Goal: Transaction & Acquisition: Purchase product/service

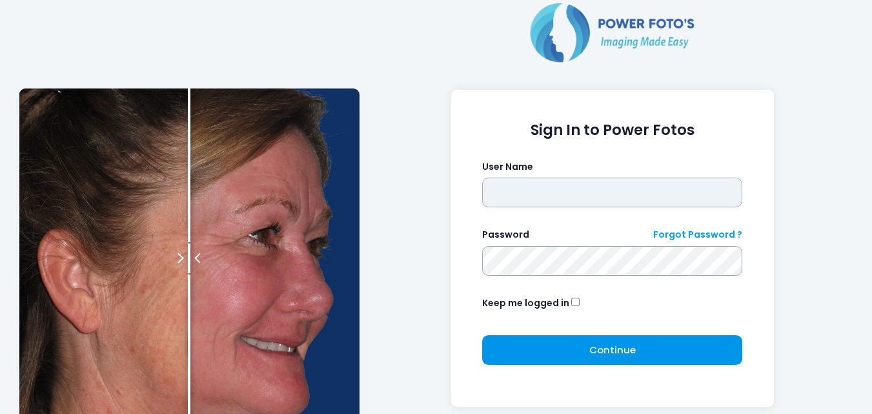
type input "**********"
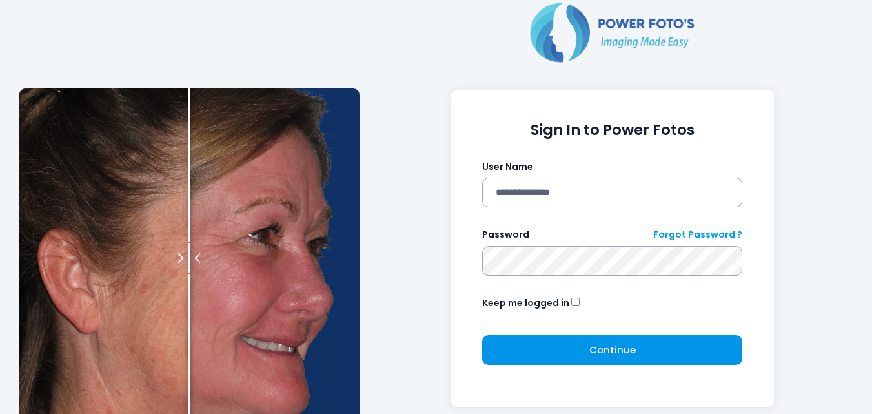
click at [576, 345] on button "Continue Please wait..." at bounding box center [612, 350] width 260 height 30
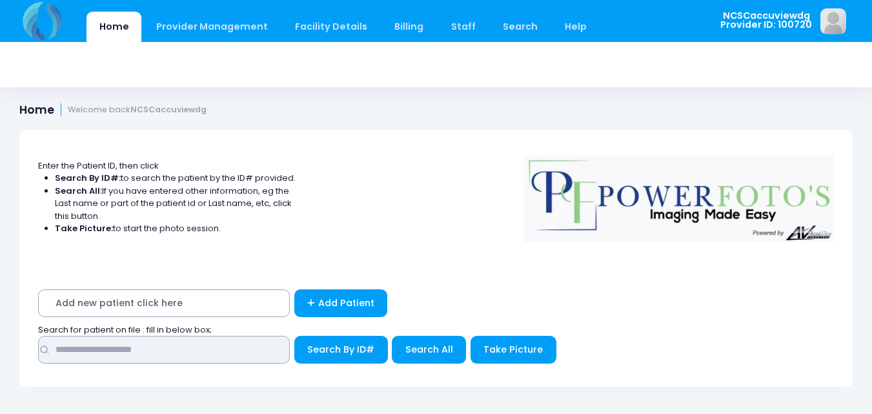
click at [212, 348] on input "text" at bounding box center [164, 350] width 252 height 28
type input "*****"
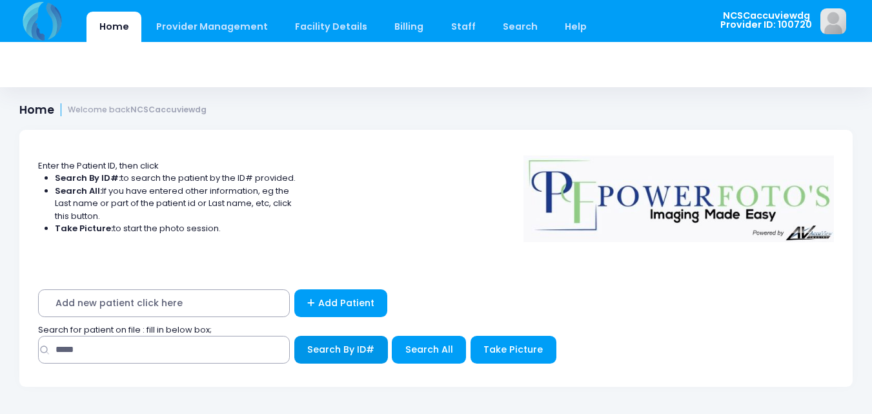
click at [364, 350] on span "Search By ID#" at bounding box center [340, 349] width 67 height 13
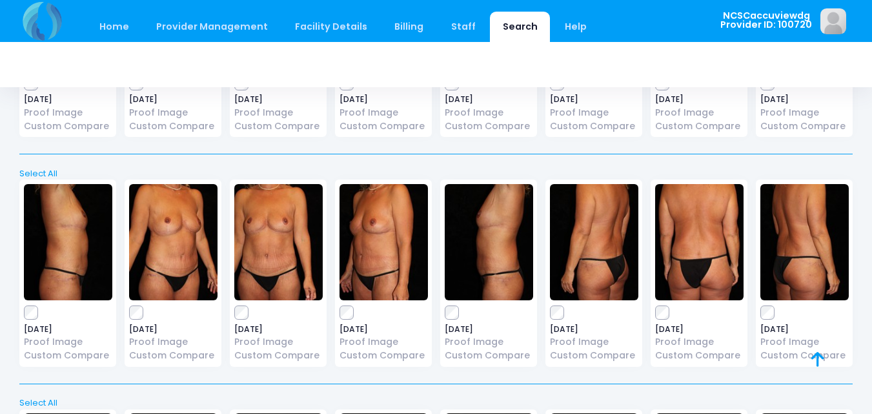
scroll to position [704, 0]
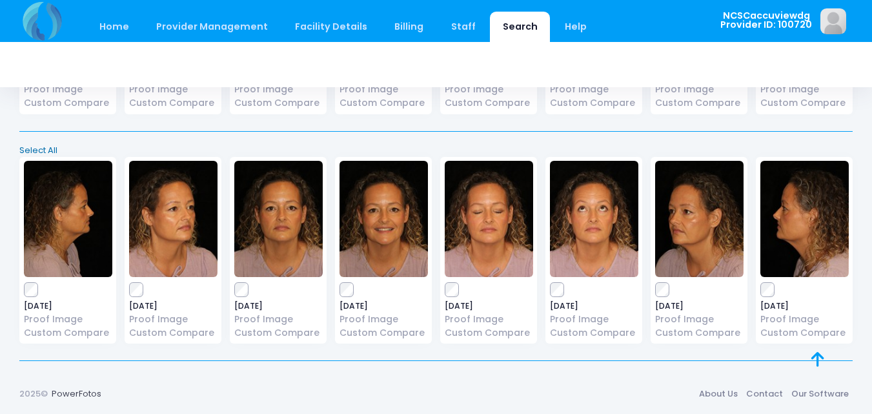
click at [40, 151] on link "Select All" at bounding box center [436, 150] width 842 height 13
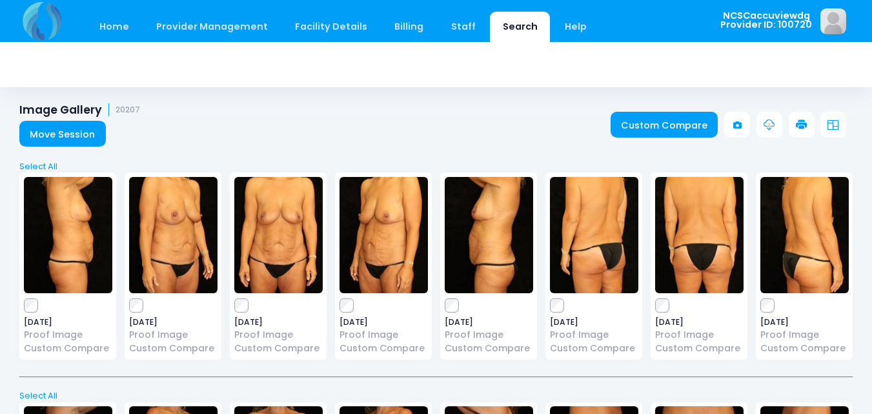
click at [801, 123] on icon at bounding box center [802, 125] width 12 height 12
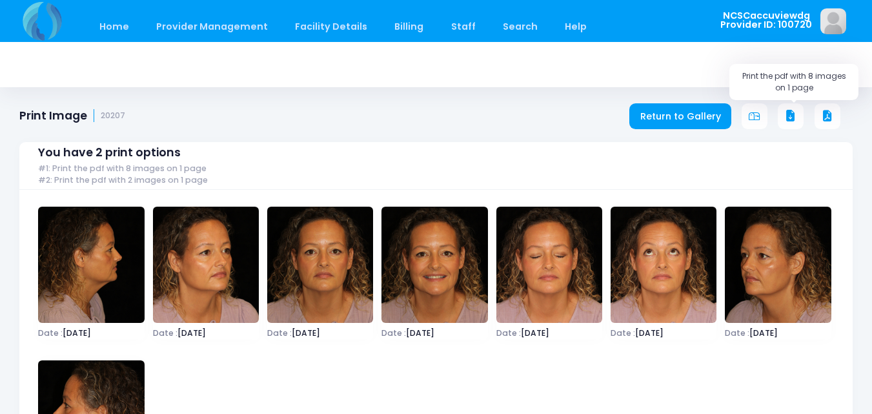
click at [791, 114] on icon at bounding box center [791, 116] width 12 height 12
click at [116, 31] on link "Home" at bounding box center [113, 27] width 55 height 30
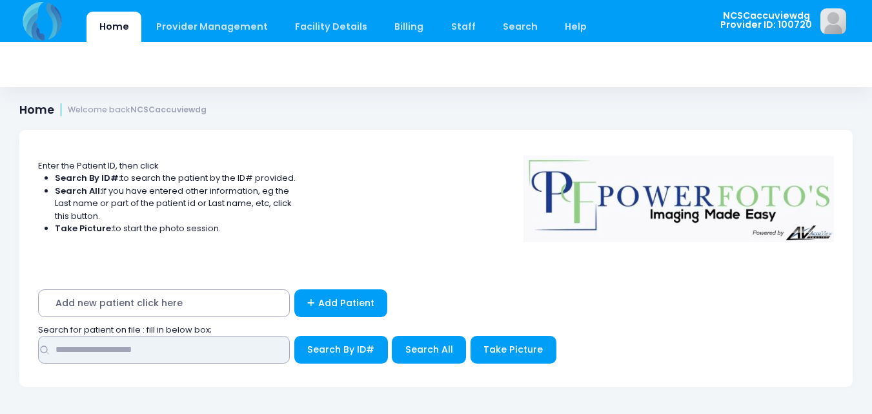
click at [170, 338] on input "text" at bounding box center [164, 350] width 252 height 28
type input "*****"
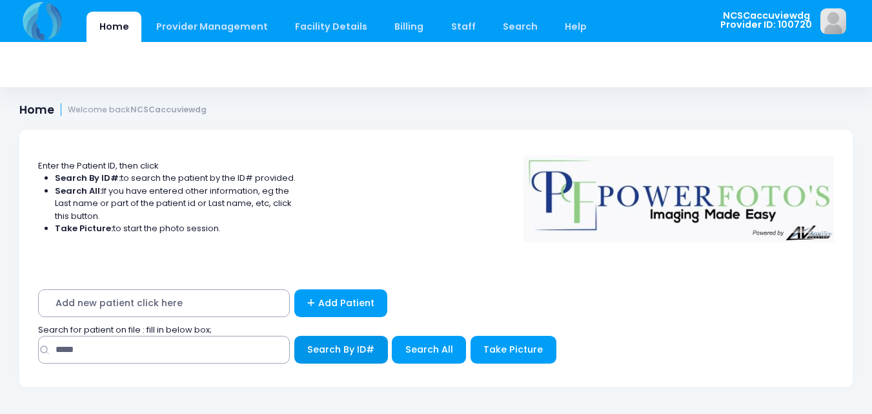
click at [345, 347] on span "Search By ID#" at bounding box center [340, 349] width 67 height 13
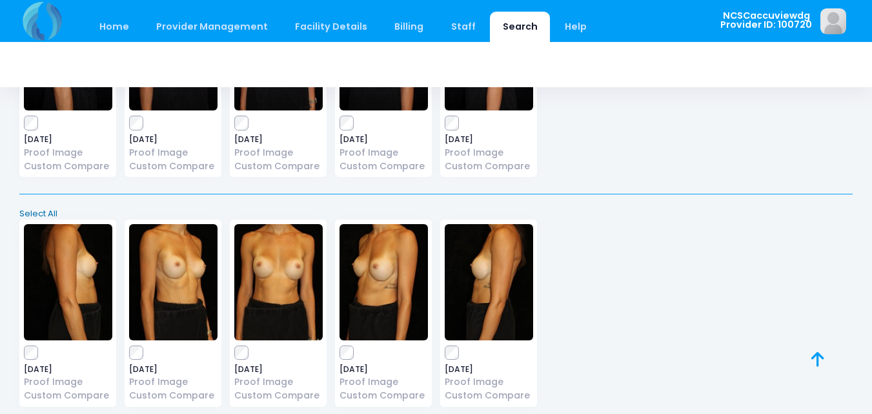
scroll to position [474, 0]
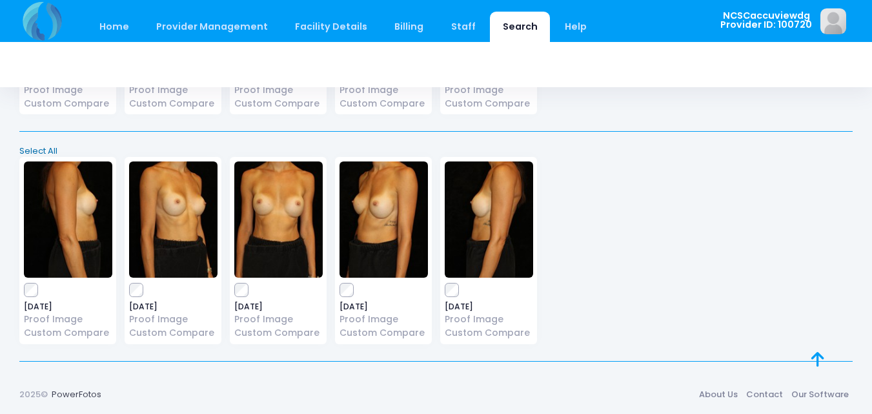
click at [39, 148] on link "Select All" at bounding box center [436, 151] width 842 height 13
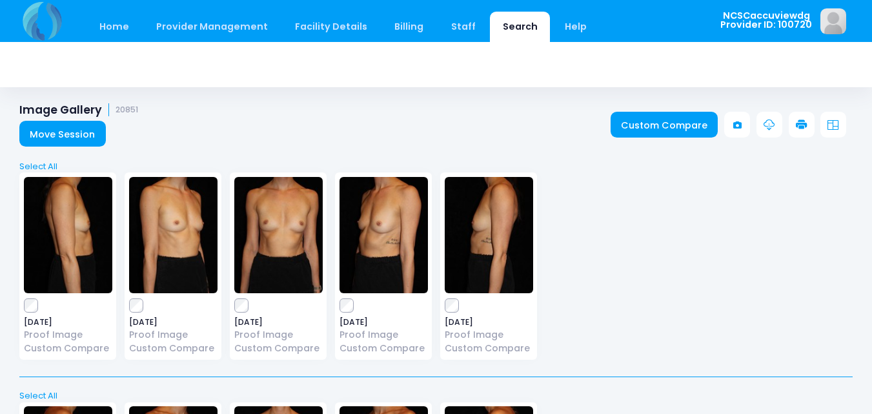
click at [799, 120] on icon at bounding box center [802, 125] width 12 height 12
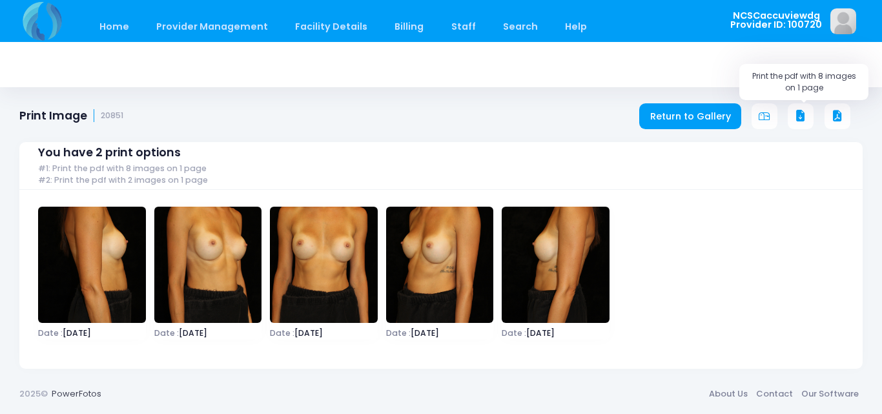
click at [796, 119] on icon at bounding box center [801, 116] width 12 height 12
click at [800, 121] on icon at bounding box center [801, 116] width 12 height 12
click at [103, 26] on link "Home" at bounding box center [113, 27] width 55 height 30
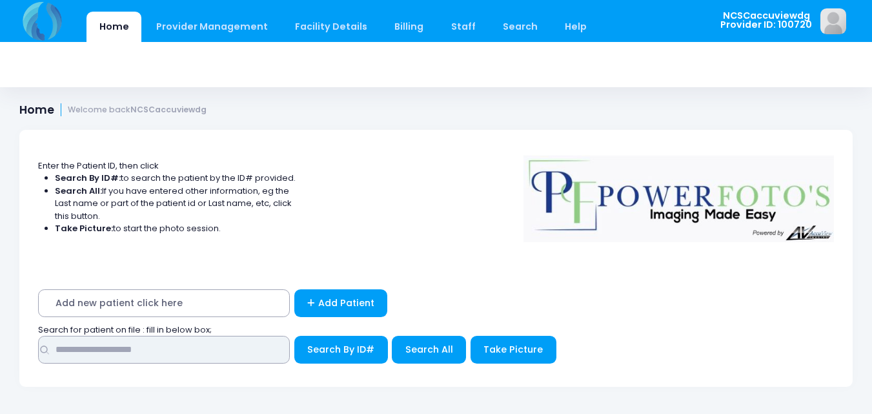
click at [227, 347] on input "text" at bounding box center [164, 350] width 252 height 28
type input "*****"
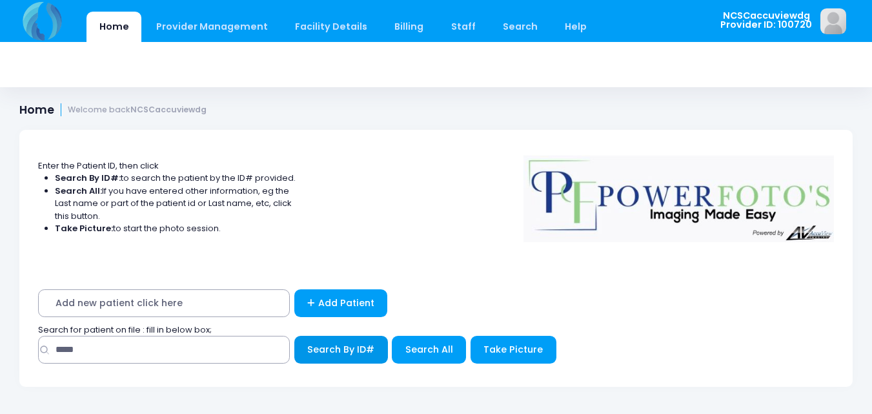
click at [327, 343] on span "Search By ID#" at bounding box center [340, 349] width 67 height 13
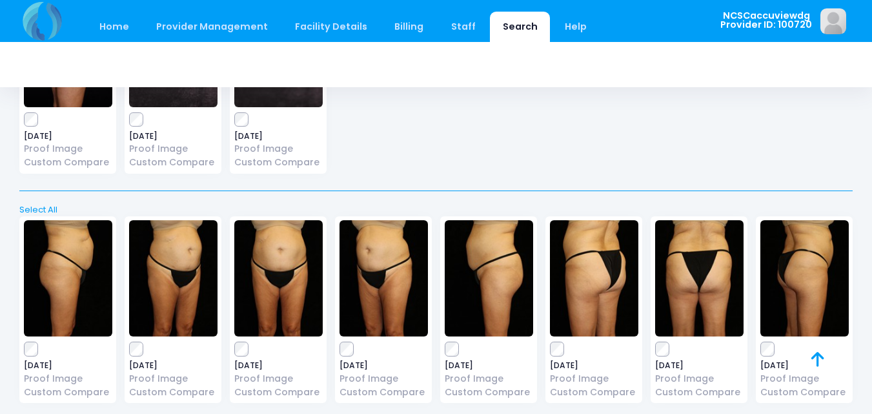
scroll to position [704, 0]
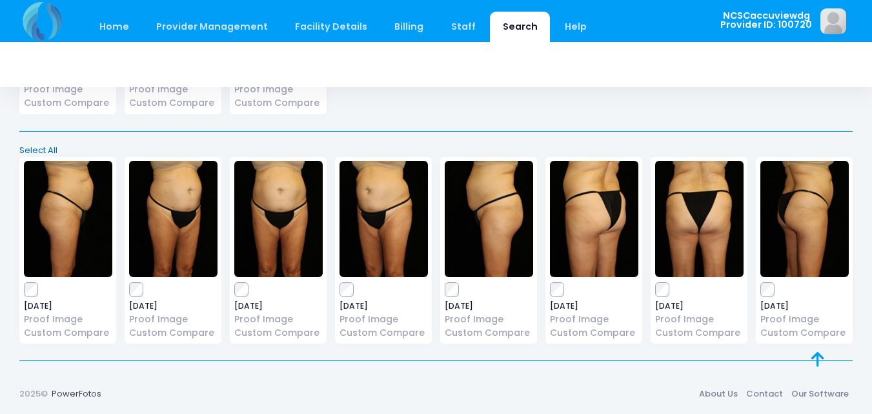
click at [52, 144] on link "Select All" at bounding box center [436, 150] width 842 height 13
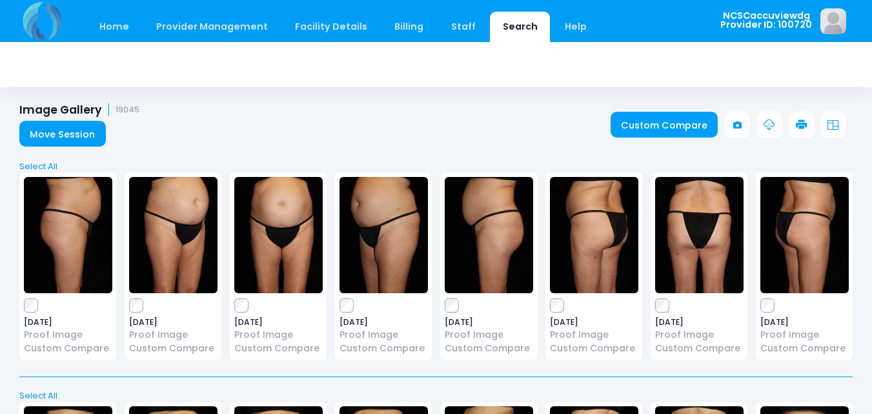
click at [803, 131] on link at bounding box center [802, 125] width 26 height 26
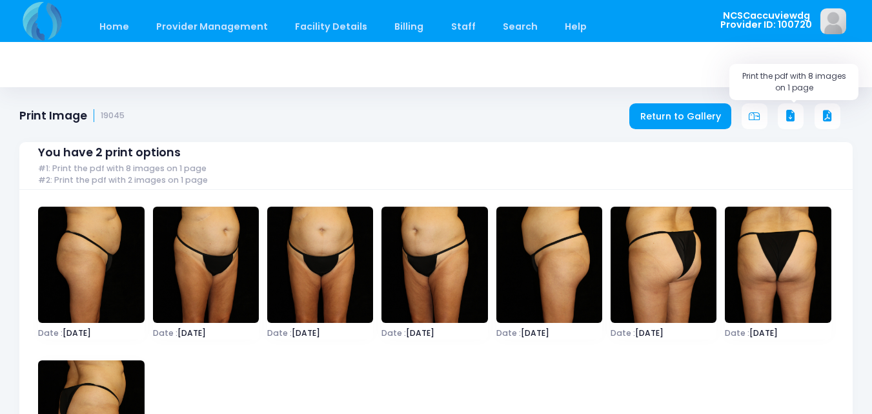
click at [795, 112] on icon at bounding box center [791, 116] width 12 height 12
click at [114, 22] on link "Home" at bounding box center [113, 27] width 55 height 30
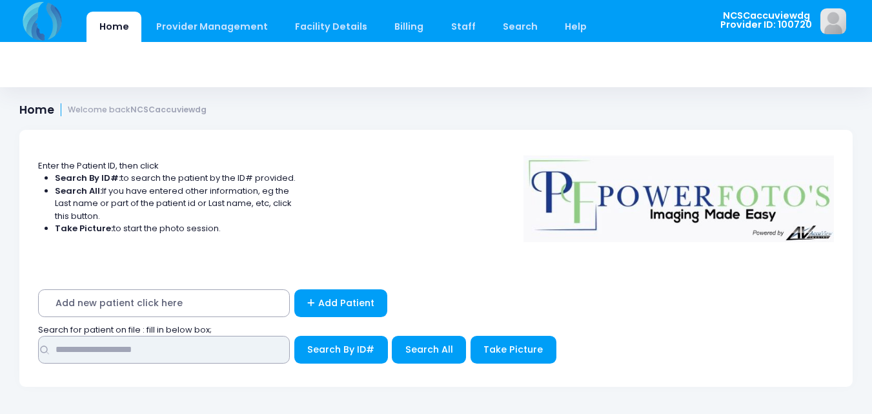
click at [127, 359] on input "text" at bounding box center [164, 350] width 252 height 28
type input "*****"
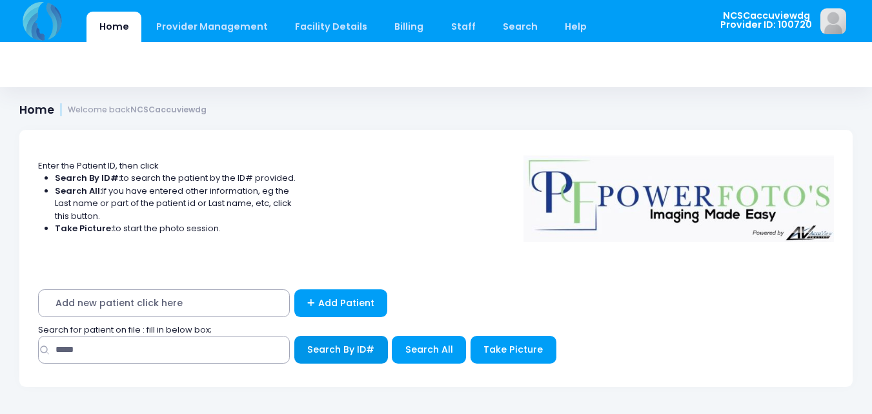
click at [328, 354] on span "Search By ID#" at bounding box center [340, 349] width 67 height 13
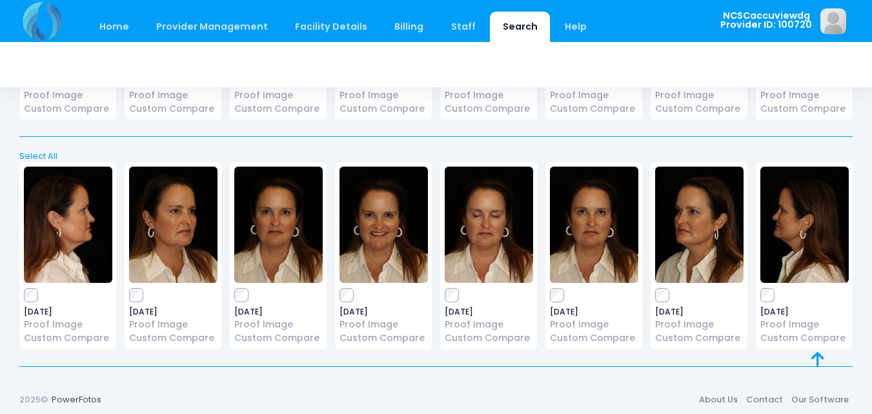
scroll to position [474, 0]
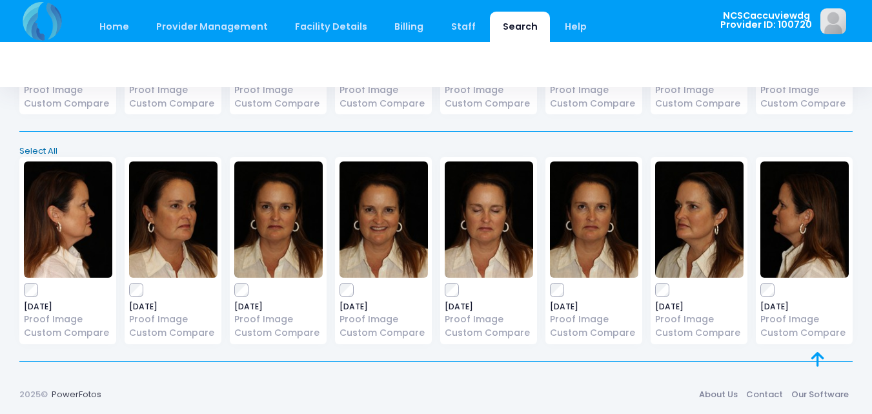
click at [50, 152] on link "Select All" at bounding box center [436, 151] width 842 height 13
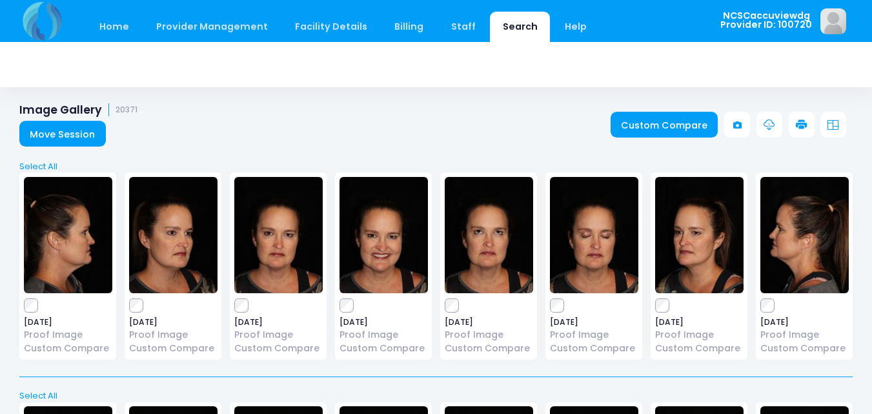
click at [798, 127] on icon at bounding box center [802, 125] width 12 height 12
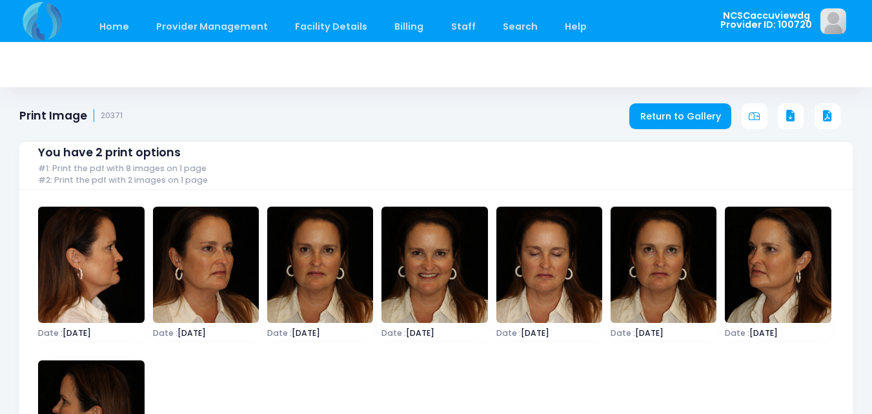
click at [789, 123] on div "You have 2 print options #1: Print the pdf with 8 images on 1 page #2: Print th…" at bounding box center [435, 323] width 833 height 400
click at [790, 108] on button at bounding box center [791, 116] width 26 height 26
click at [116, 35] on link "Home" at bounding box center [113, 27] width 55 height 30
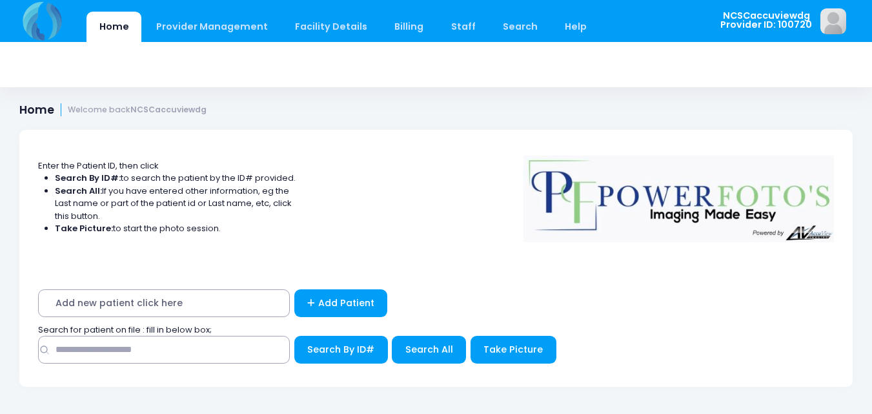
click at [250, 331] on div "Search for patient on file : fill in below box;" at bounding box center [436, 329] width 808 height 13
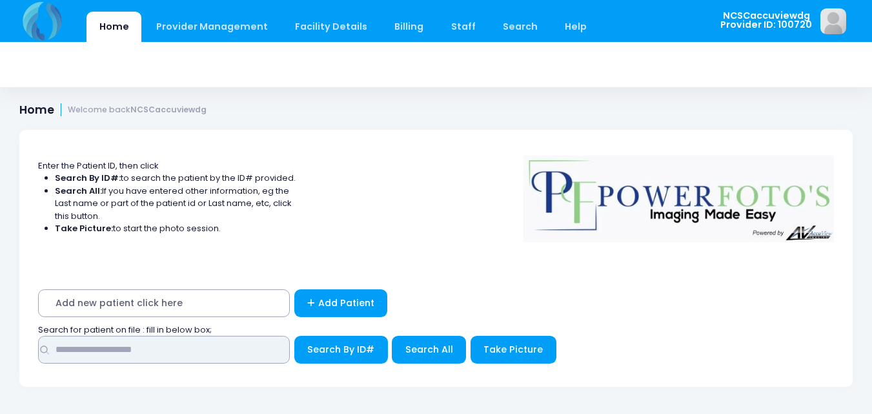
click at [269, 349] on input "text" at bounding box center [164, 350] width 252 height 28
type input "****"
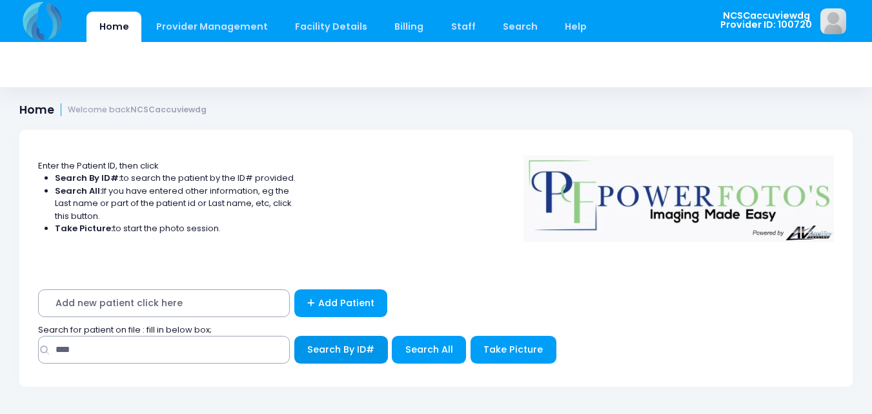
click at [364, 347] on span "Search By ID#" at bounding box center [340, 349] width 67 height 13
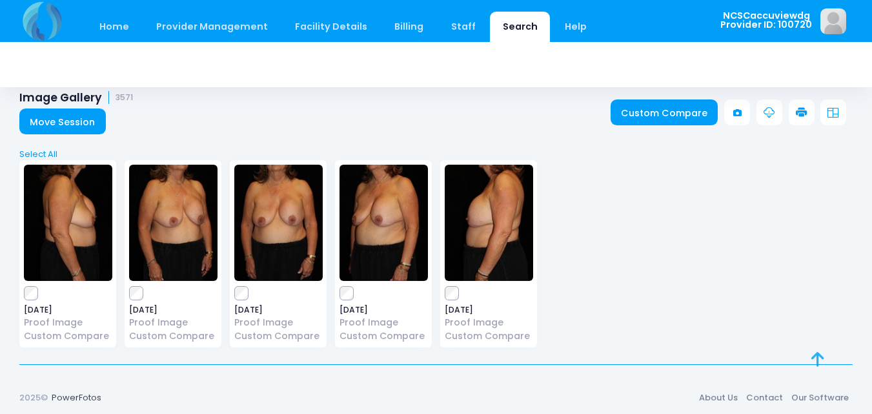
scroll to position [15, 0]
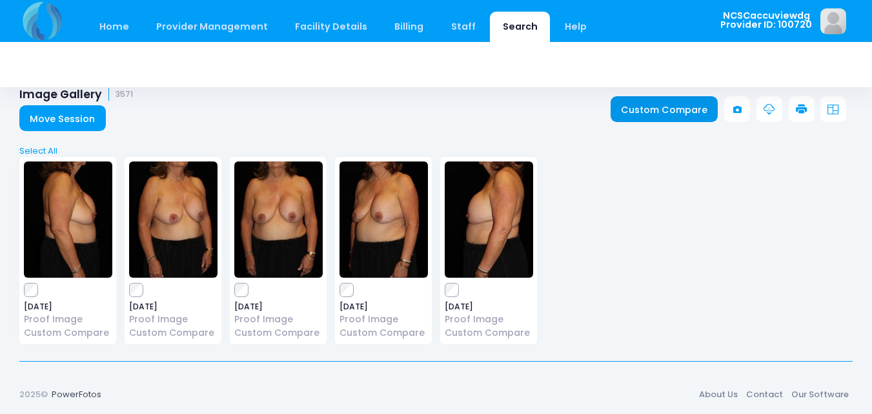
click at [676, 105] on link "Custom Compare" at bounding box center [665, 109] width 108 height 26
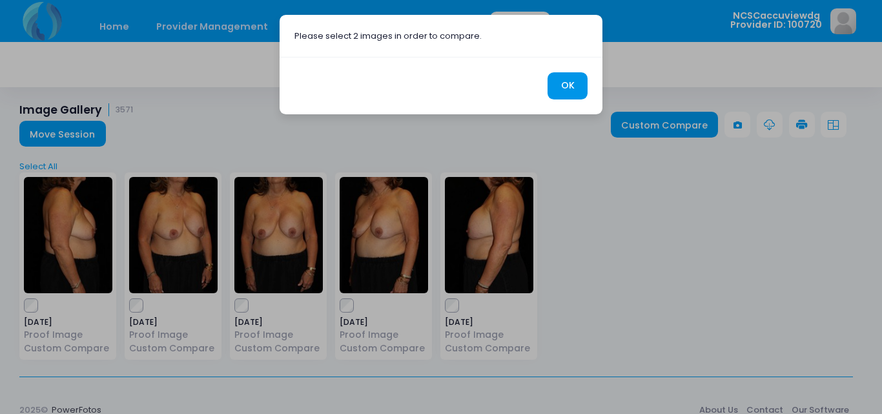
click at [568, 80] on button "OK" at bounding box center [567, 86] width 40 height 28
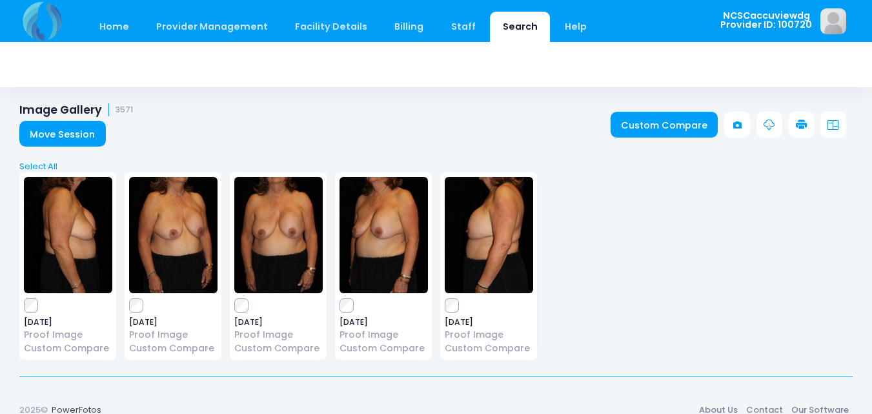
click at [52, 158] on div "Select All Deselect All" at bounding box center [436, 162] width 842 height 21
click at [56, 167] on link "Select All" at bounding box center [436, 166] width 842 height 13
click at [804, 124] on icon at bounding box center [802, 125] width 12 height 12
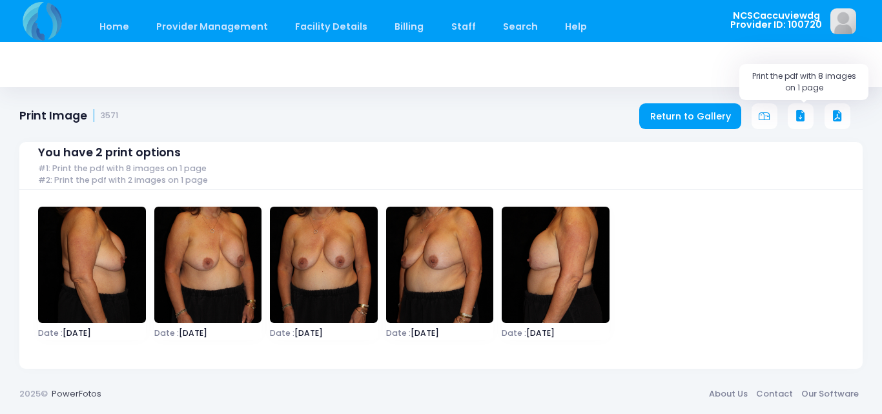
click at [798, 115] on icon at bounding box center [801, 116] width 12 height 12
click at [119, 22] on link "Home" at bounding box center [113, 27] width 55 height 30
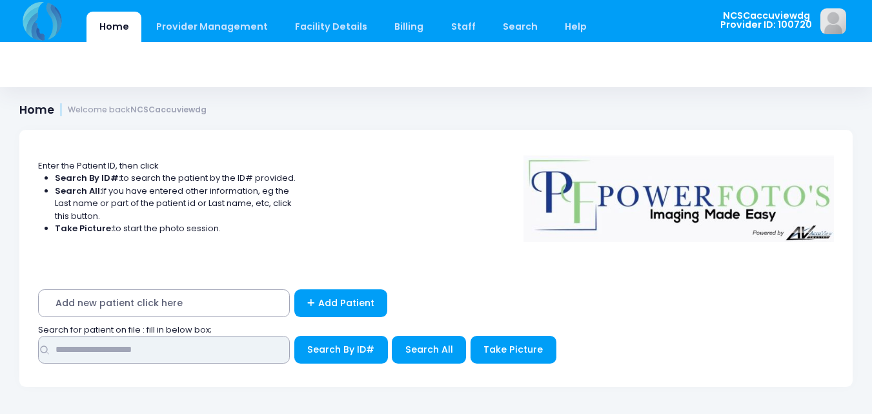
click at [230, 341] on input "text" at bounding box center [164, 350] width 252 height 28
type input "*****"
click at [294, 336] on button "Search By ID#" at bounding box center [341, 350] width 94 height 28
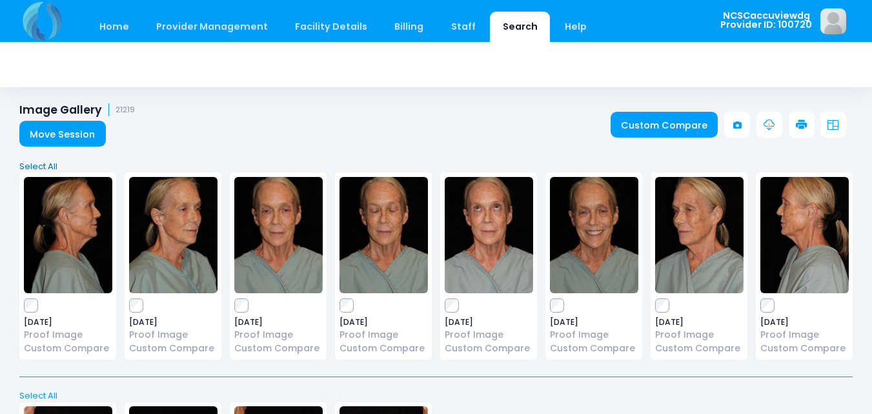
click at [48, 164] on link "Select All" at bounding box center [436, 166] width 842 height 13
click at [809, 125] on link at bounding box center [802, 125] width 26 height 26
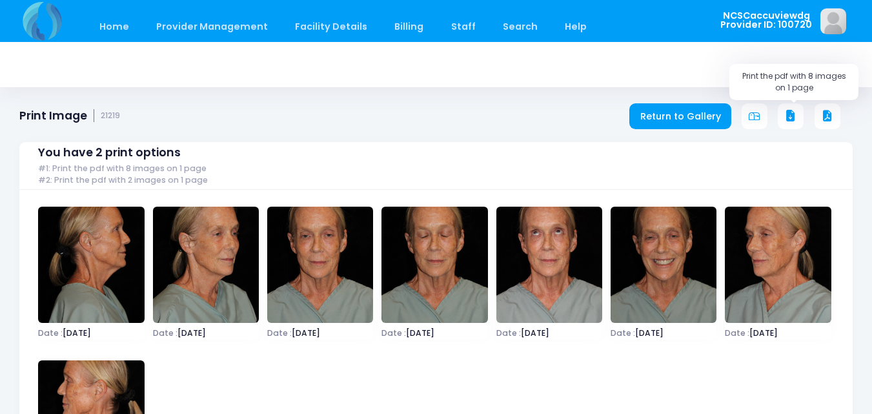
click at [791, 120] on icon at bounding box center [791, 116] width 12 height 12
click at [785, 115] on icon at bounding box center [791, 116] width 12 height 12
click at [714, 114] on link "Return to Gallery" at bounding box center [680, 116] width 102 height 26
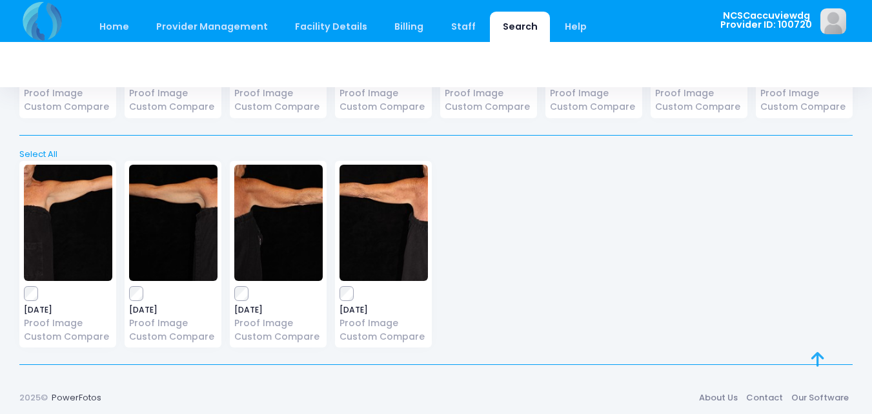
scroll to position [245, 0]
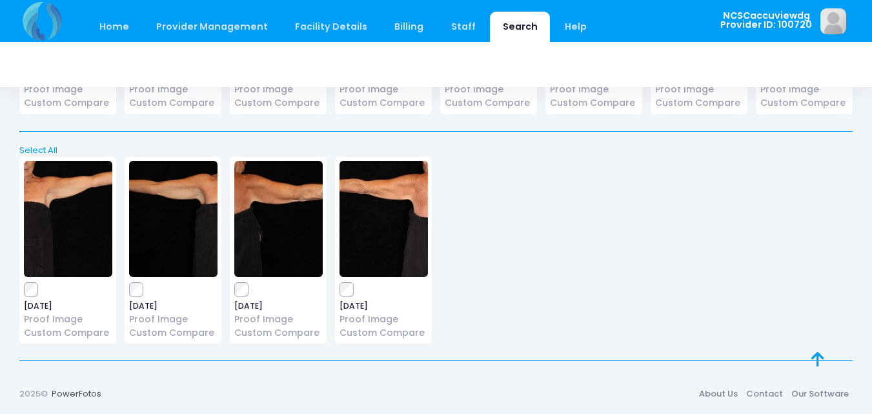
click at [41, 150] on link "Select All" at bounding box center [436, 150] width 842 height 13
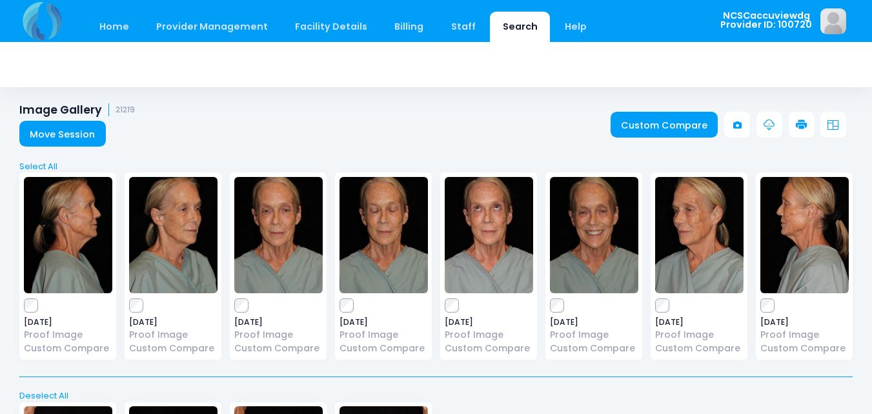
click at [802, 117] on link at bounding box center [802, 125] width 26 height 26
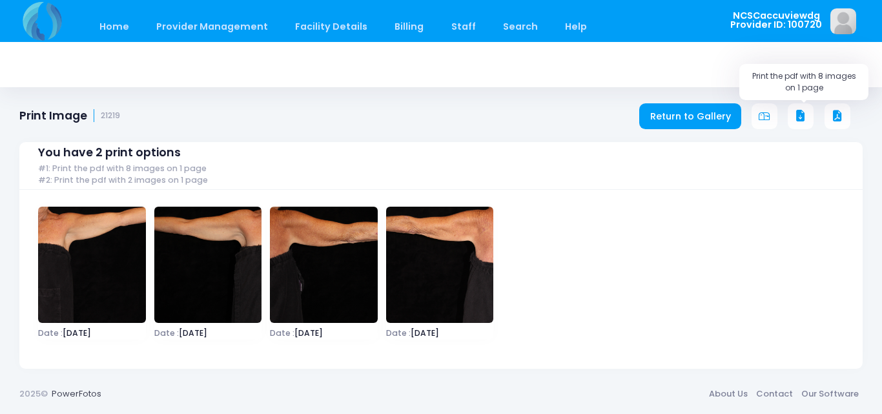
click at [799, 114] on icon at bounding box center [801, 116] width 12 height 12
